Goal: Task Accomplishment & Management: Manage account settings

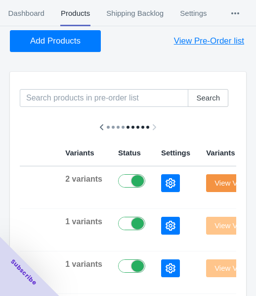
scroll to position [99, 0]
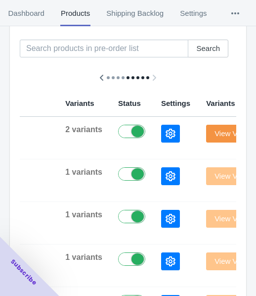
click at [166, 131] on icon "button" at bounding box center [171, 134] width 10 height 10
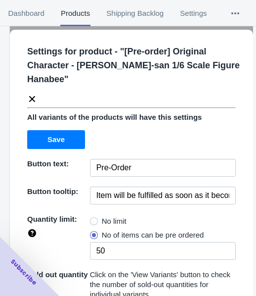
click at [102, 218] on span "No limit" at bounding box center [114, 221] width 25 height 10
click at [93, 218] on input "No limit" at bounding box center [92, 218] width 0 height 0
radio input "true"
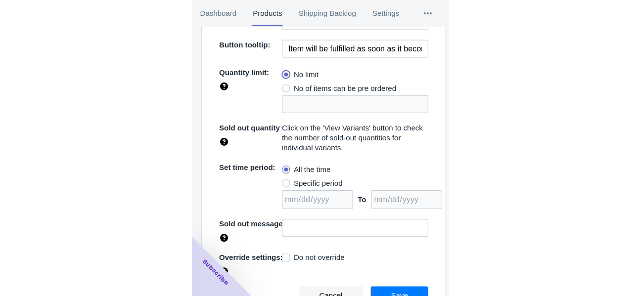
scroll to position [149, 0]
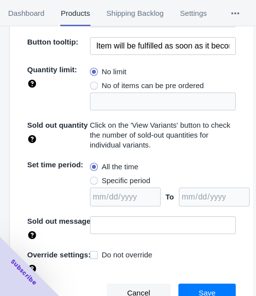
click at [134, 177] on span "Specific period" at bounding box center [126, 180] width 48 height 10
click at [93, 178] on input "Specific period" at bounding box center [92, 178] width 0 height 0
radio input "true"
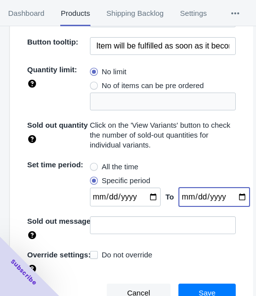
click at [231, 194] on input "date" at bounding box center [214, 196] width 71 height 19
type input "[DATE]"
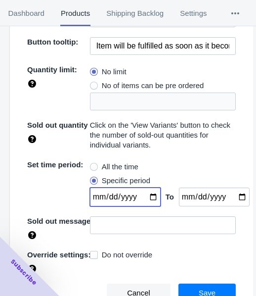
click at [147, 195] on input "date" at bounding box center [125, 196] width 71 height 19
type input "[DATE]"
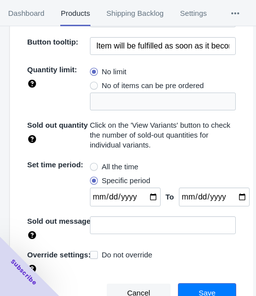
click at [191, 286] on button "Save" at bounding box center [206, 292] width 57 height 19
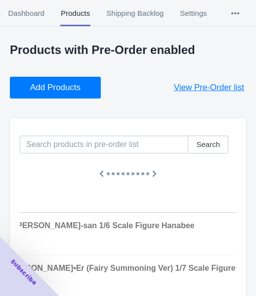
scroll to position [0, 0]
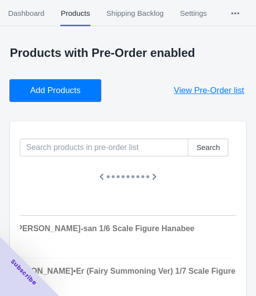
click at [67, 90] on span "Add Products" at bounding box center [55, 91] width 50 height 10
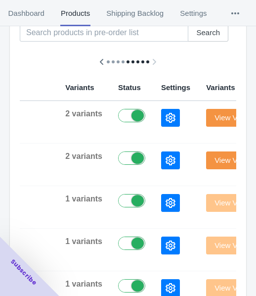
scroll to position [61, 0]
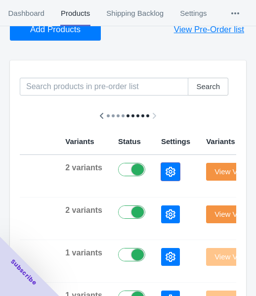
click at [161, 179] on button "button" at bounding box center [170, 172] width 19 height 18
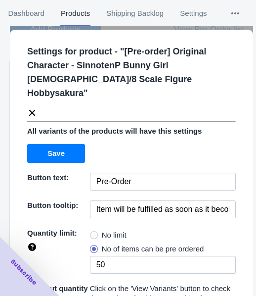
click at [96, 228] on label "No limit" at bounding box center [108, 235] width 37 height 14
click at [93, 232] on input "No limit" at bounding box center [92, 232] width 0 height 0
radio input "true"
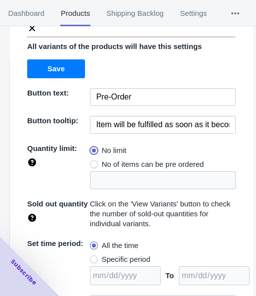
scroll to position [149, 0]
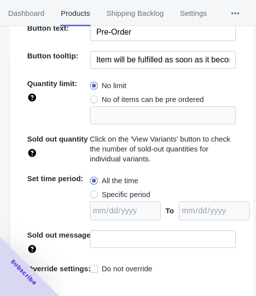
click at [115, 189] on span "Specific period" at bounding box center [126, 194] width 48 height 10
click at [93, 192] on input "Specific period" at bounding box center [92, 192] width 0 height 0
radio input "true"
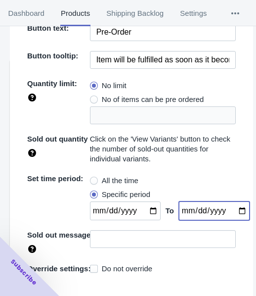
click at [228, 201] on input "date" at bounding box center [214, 210] width 71 height 19
type input "[DATE]"
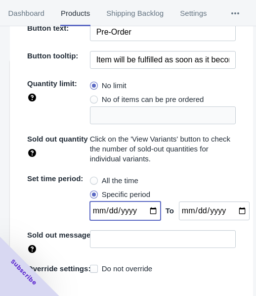
click at [145, 201] on input "date" at bounding box center [125, 210] width 71 height 19
type input "[DATE]"
